Goal: Check status: Check status

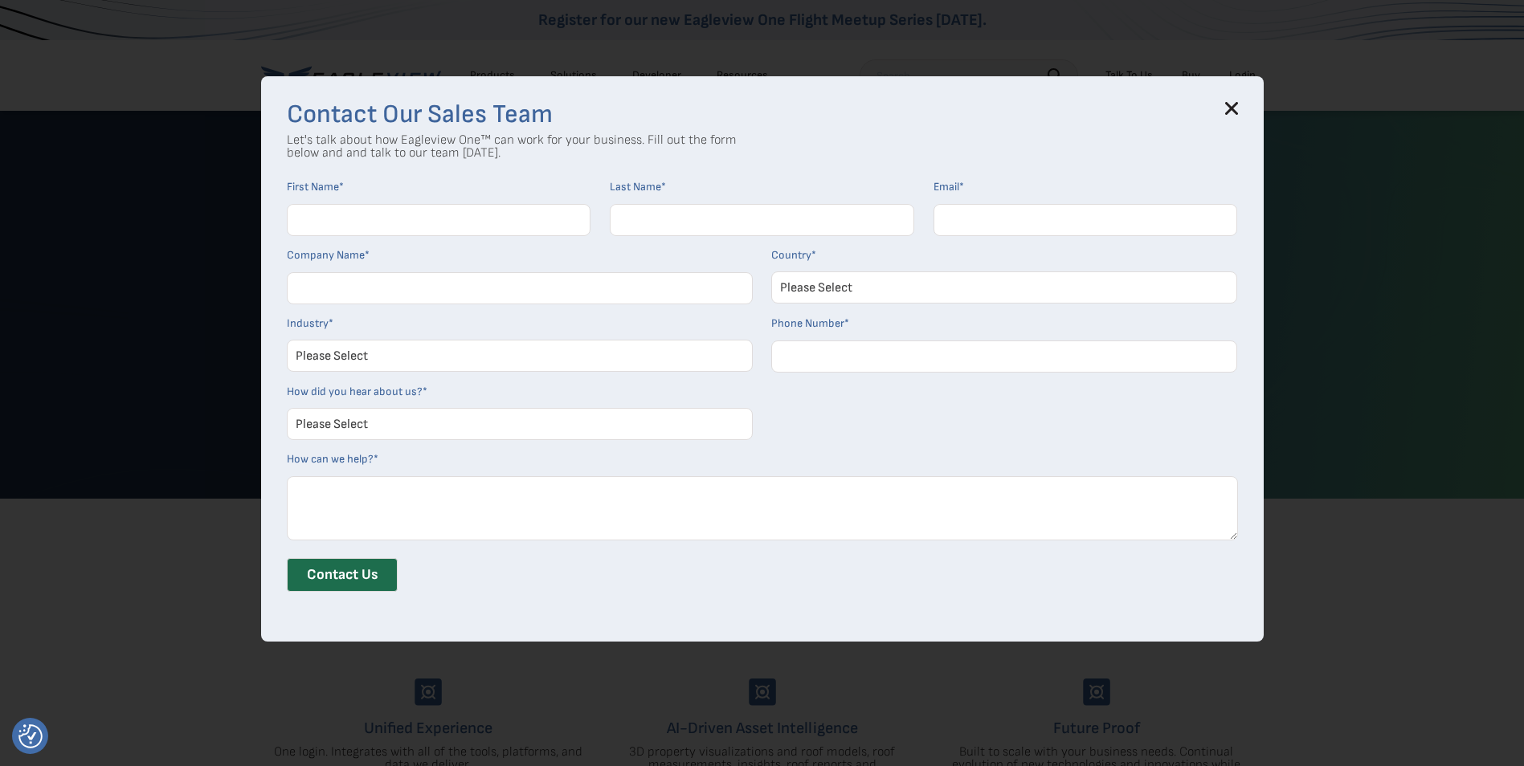
click at [1236, 105] on icon at bounding box center [1231, 109] width 10 height 10
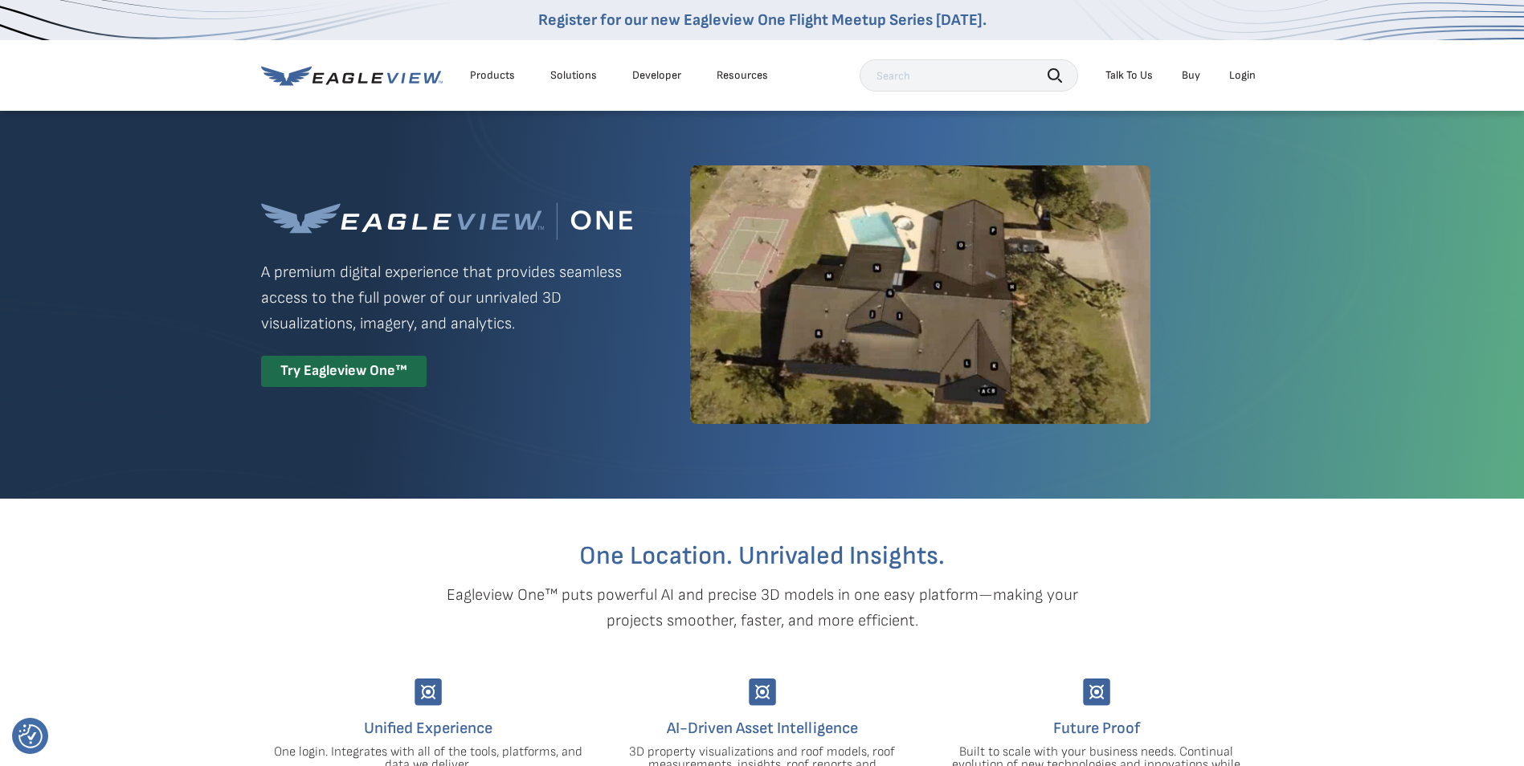
click at [1242, 74] on div "Login" at bounding box center [1242, 75] width 27 height 14
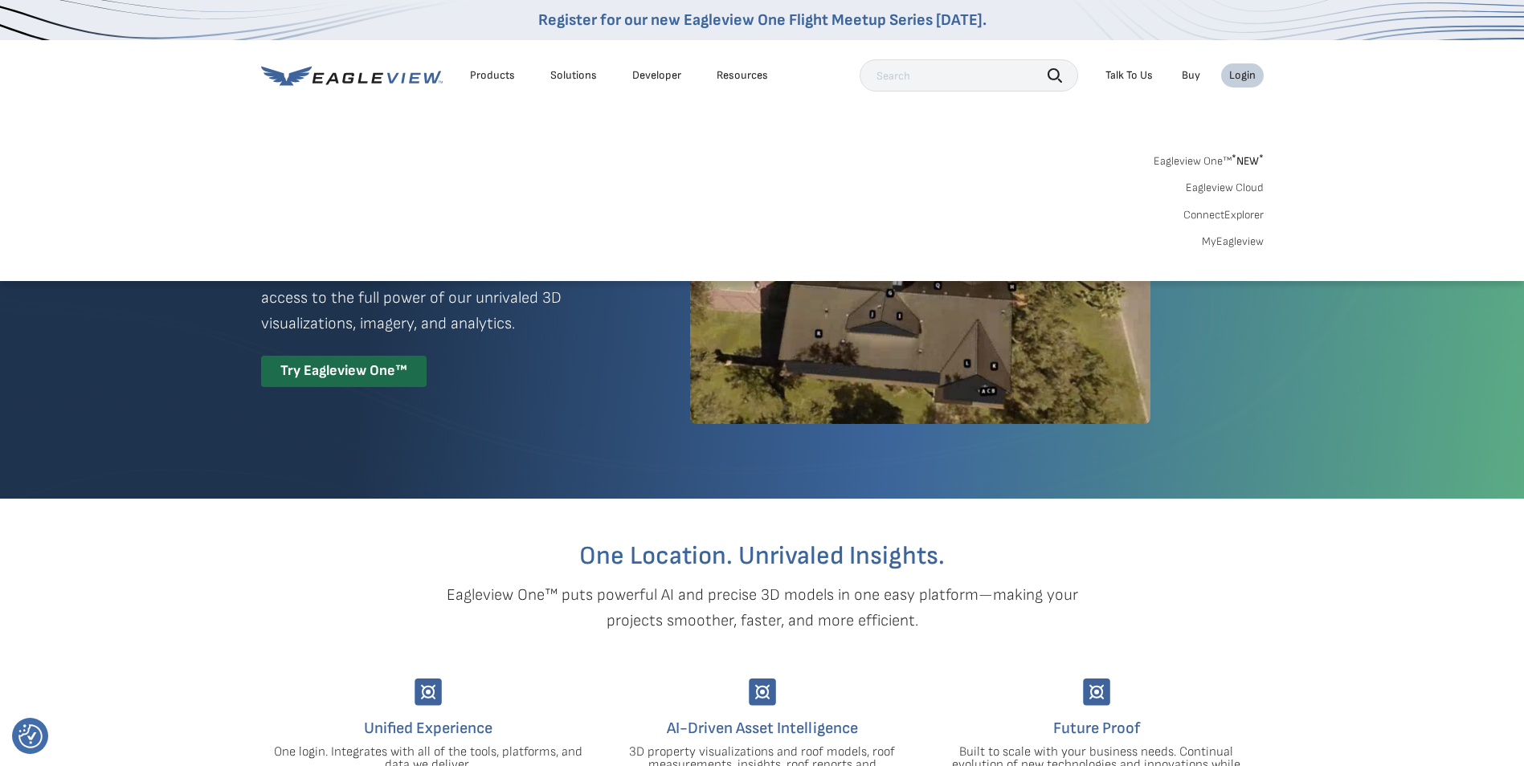
click at [1236, 243] on link "MyEagleview" at bounding box center [1233, 242] width 62 height 14
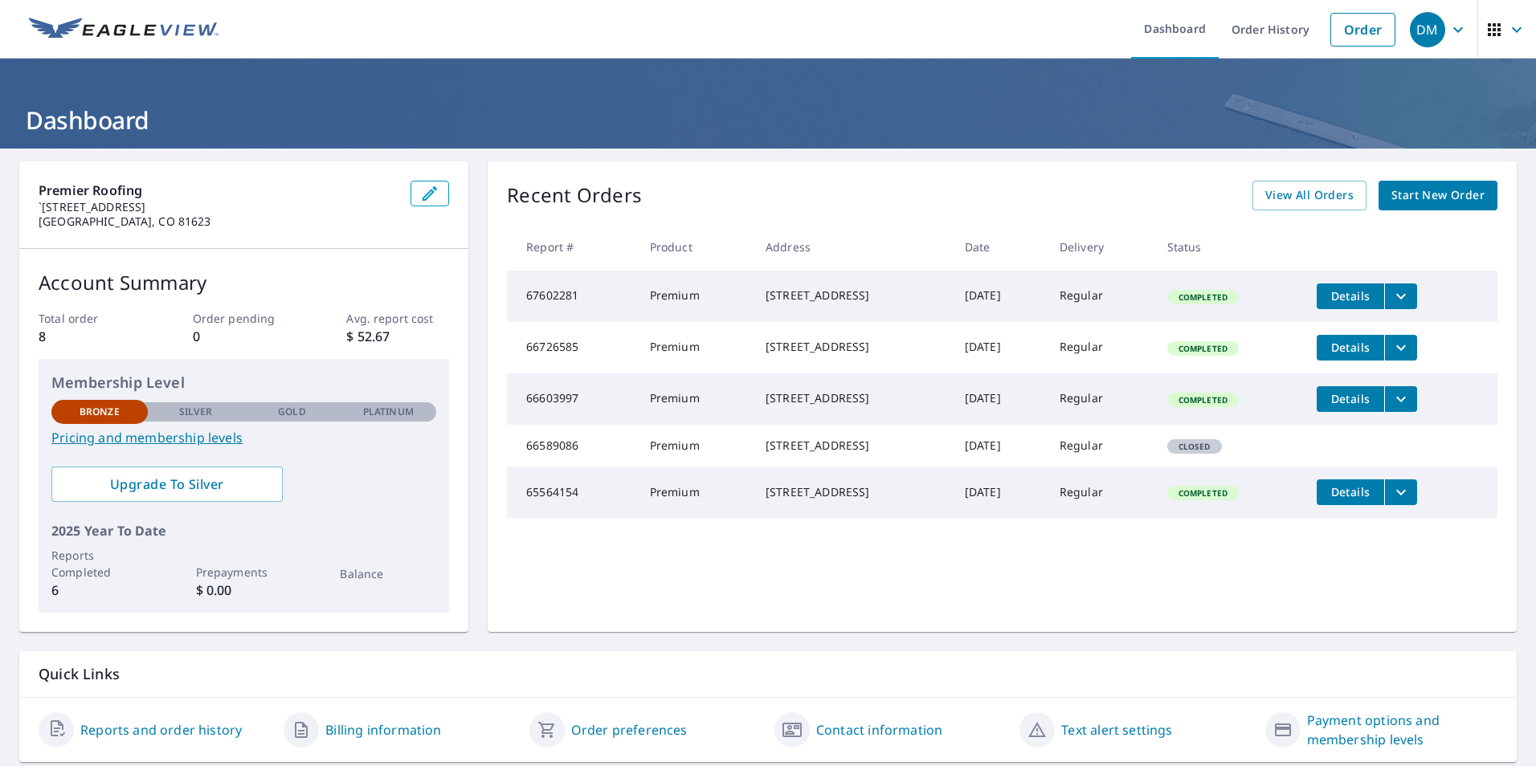
click at [1417, 293] on button "filesDropdownBtn-67602281" at bounding box center [1400, 297] width 33 height 26
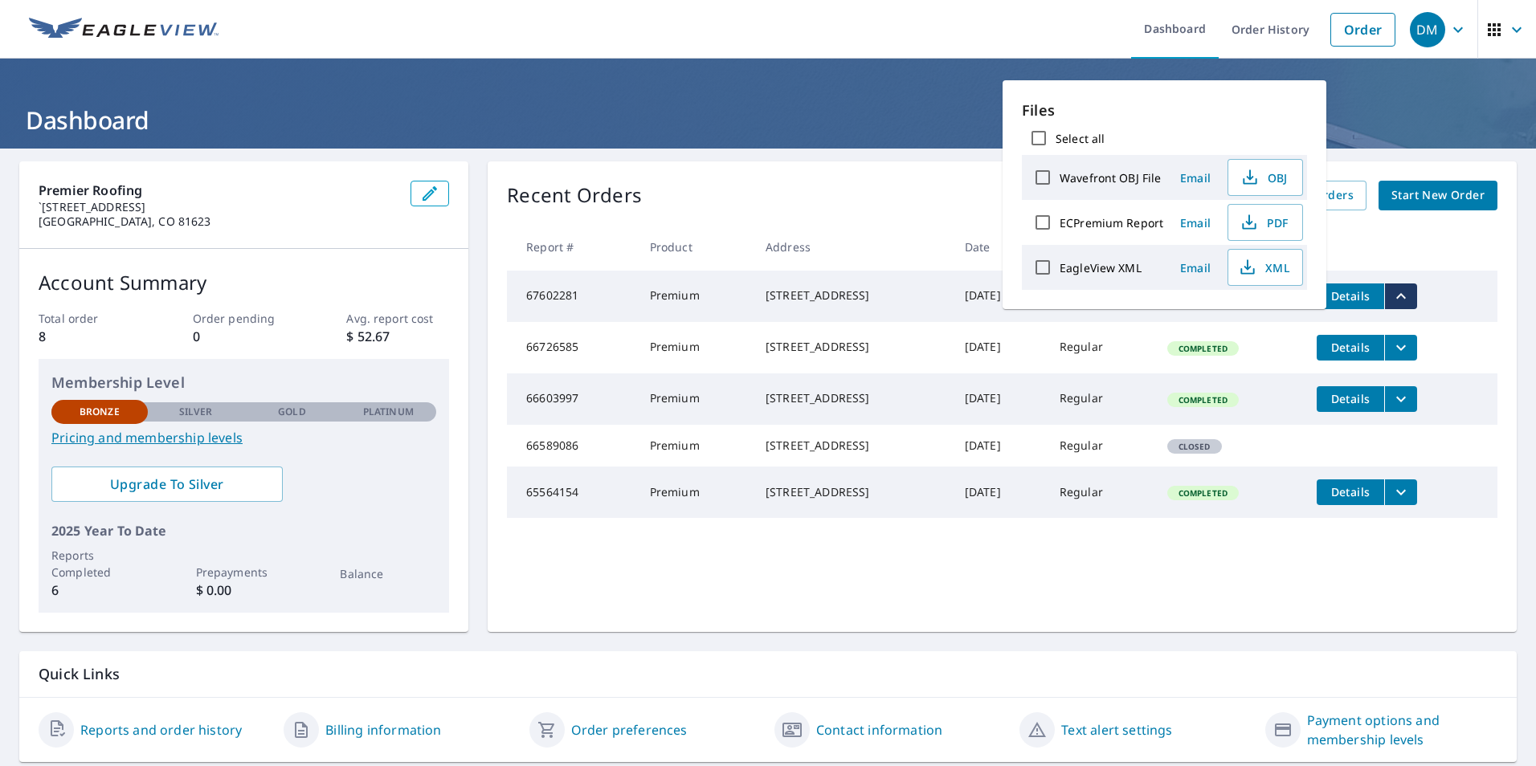
click at [1417, 293] on button "filesDropdownBtn-67602281" at bounding box center [1400, 297] width 33 height 26
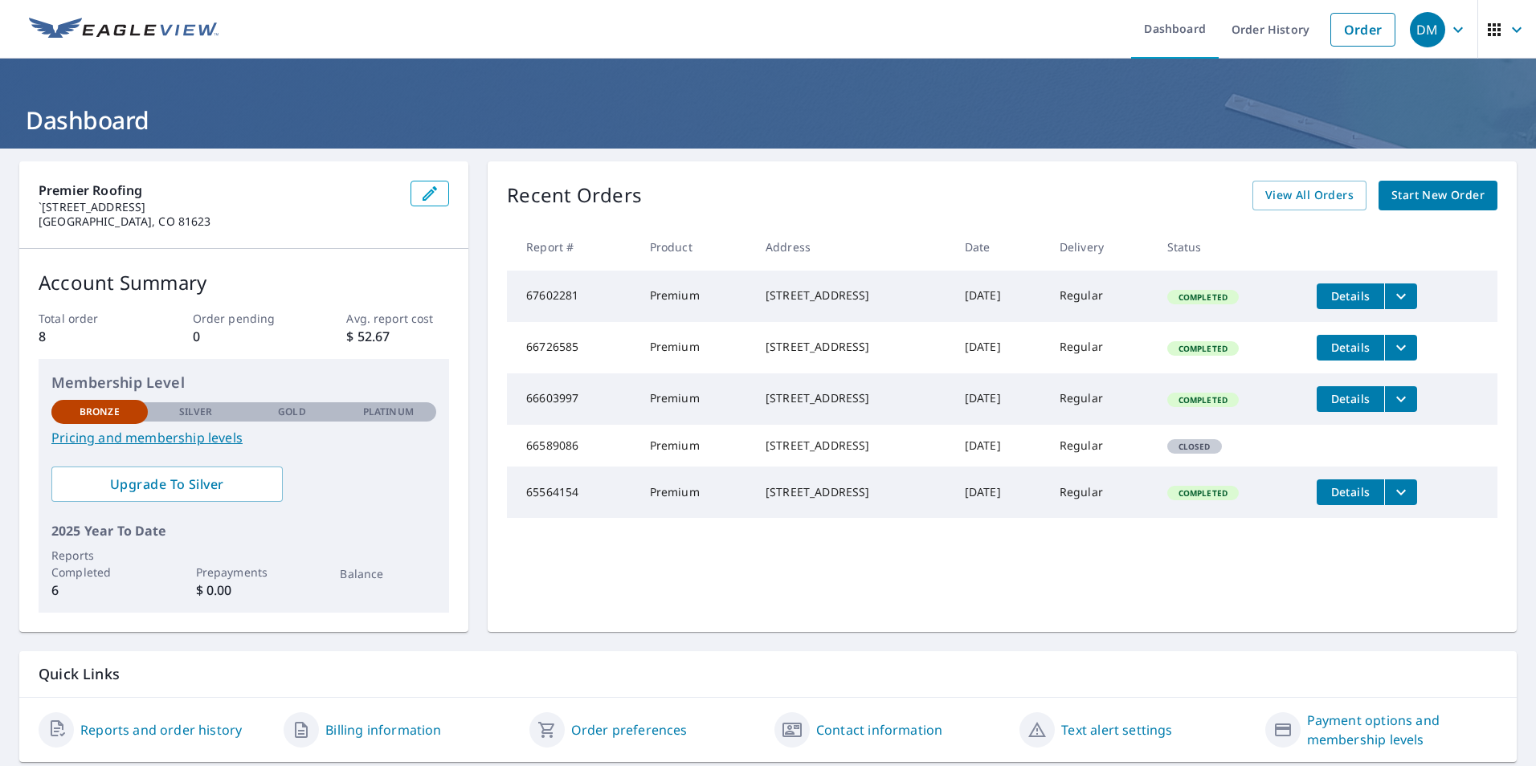
click at [1365, 295] on span "Details" at bounding box center [1350, 295] width 48 height 15
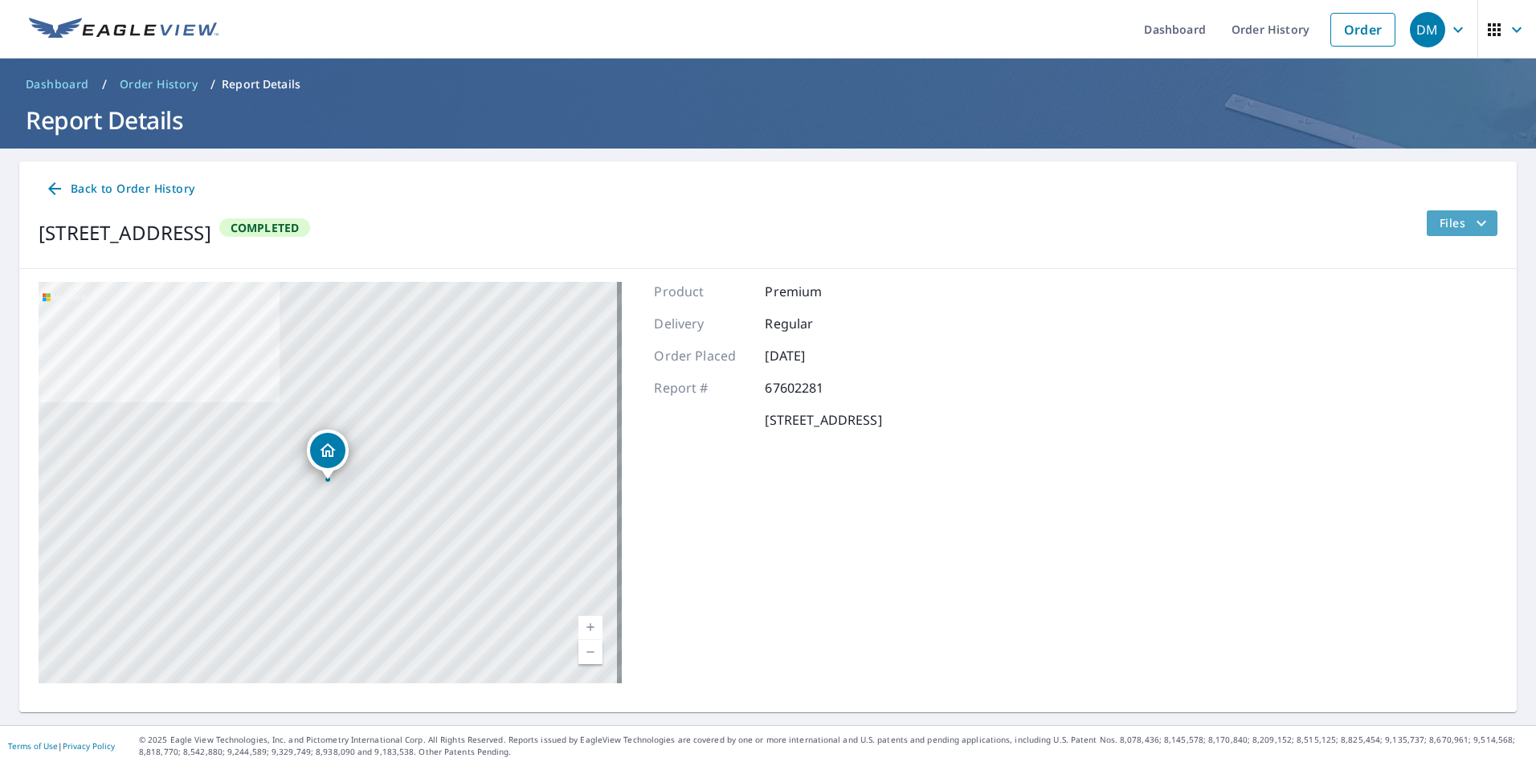
click at [1472, 217] on icon "filesDropdownBtn-67602281" at bounding box center [1481, 223] width 19 height 19
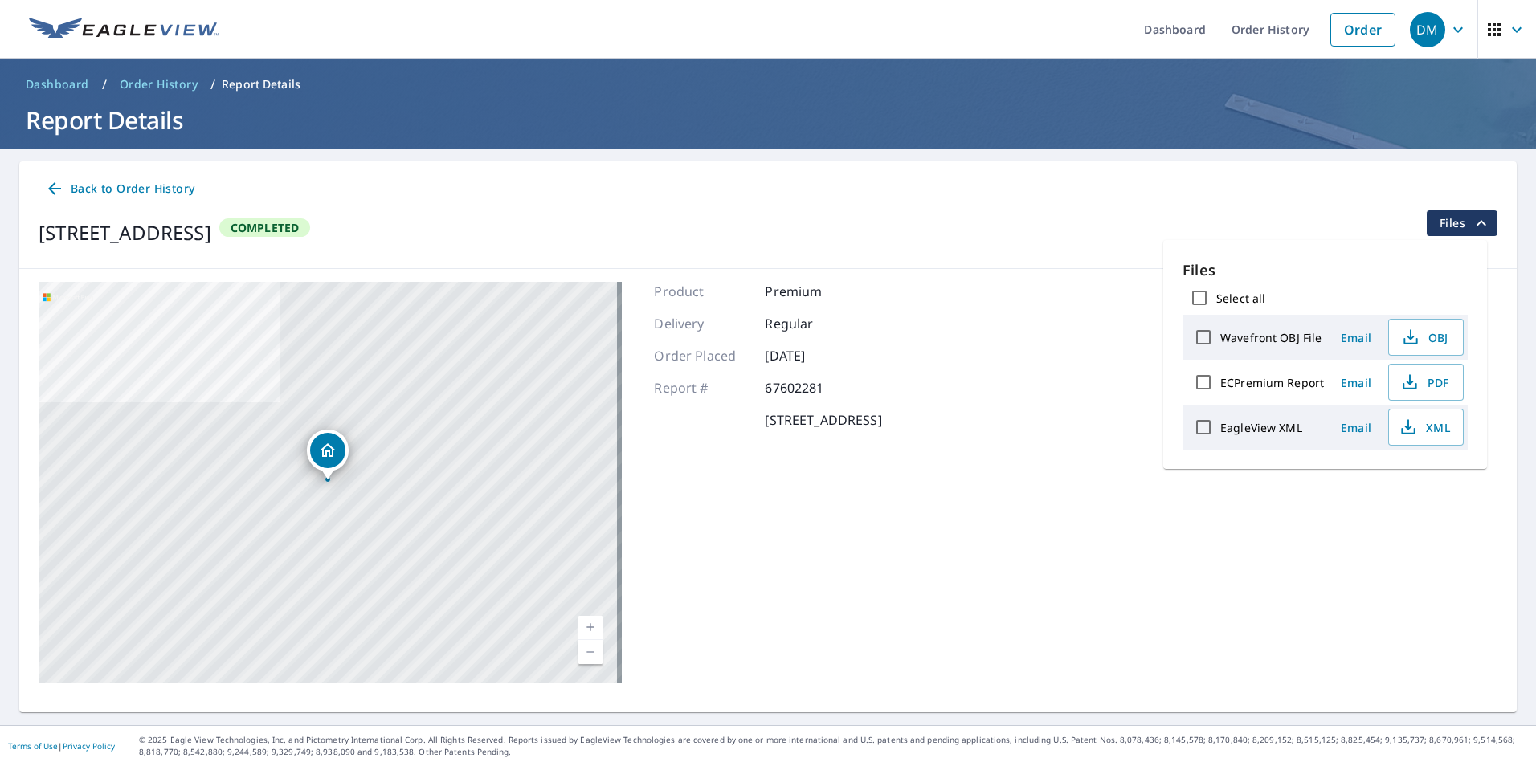
click at [897, 161] on main "Back to Order History 75 Easy St Carbondale, CO 81623 Completed Files 75 Easy S…" at bounding box center [768, 437] width 1536 height 577
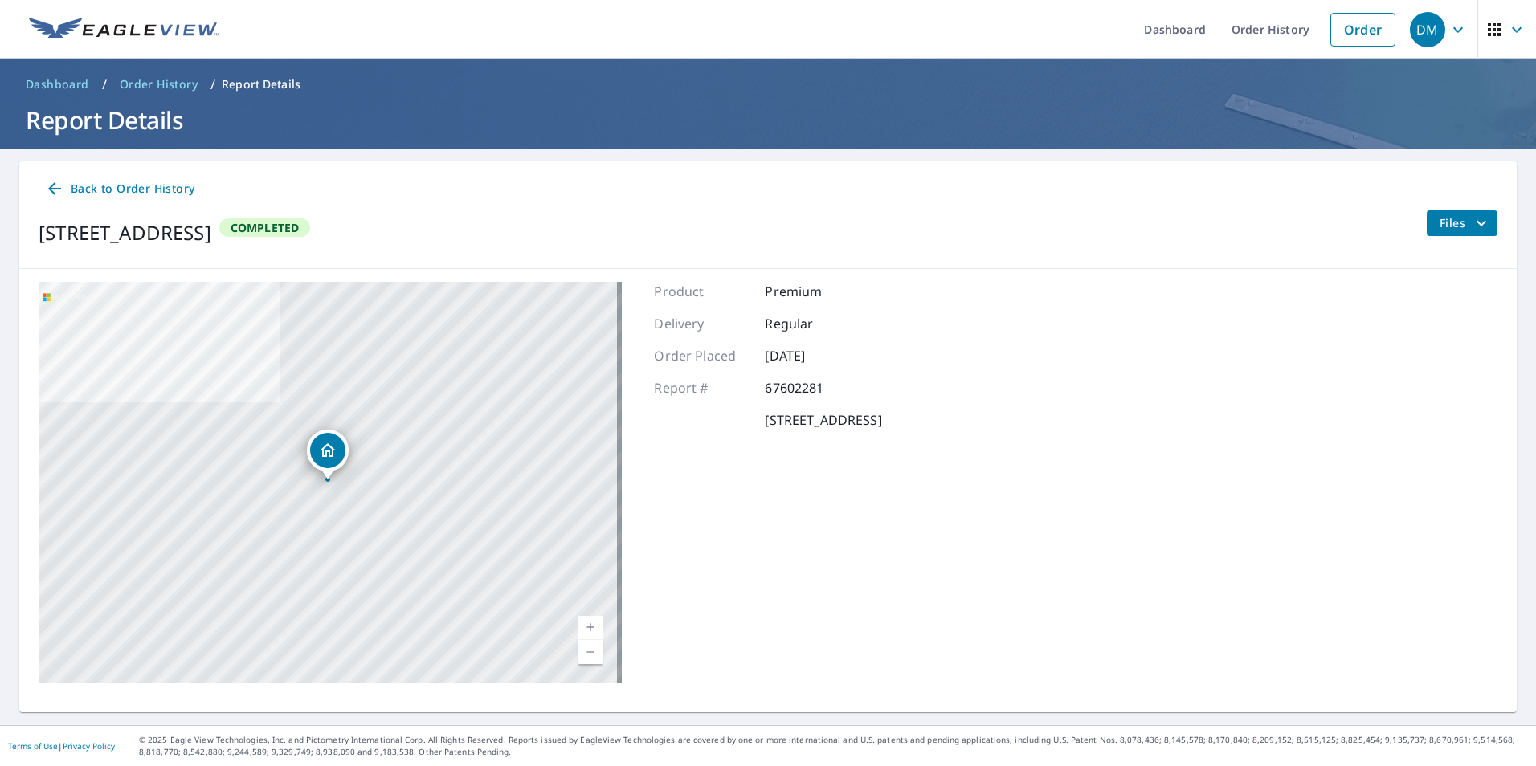
drag, startPoint x: 676, startPoint y: 21, endPoint x: 773, endPoint y: 35, distance: 98.2
click at [676, 21] on ul "Dashboard Order History Order" at bounding box center [815, 29] width 1175 height 59
